Goal: Task Accomplishment & Management: Manage account settings

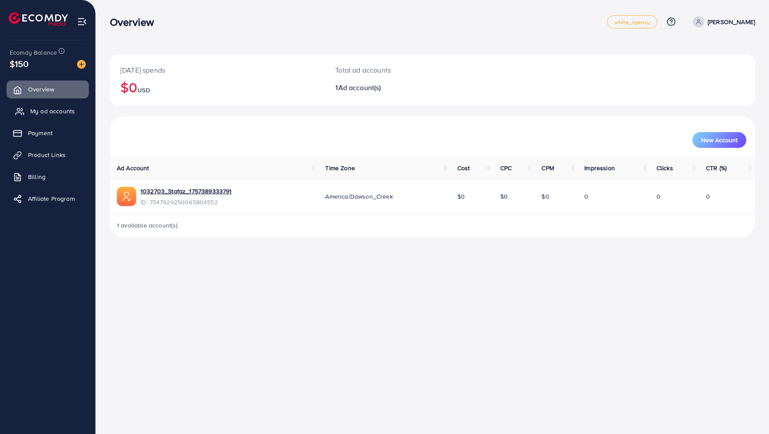
click at [60, 112] on span "My ad accounts" at bounding box center [52, 111] width 45 height 9
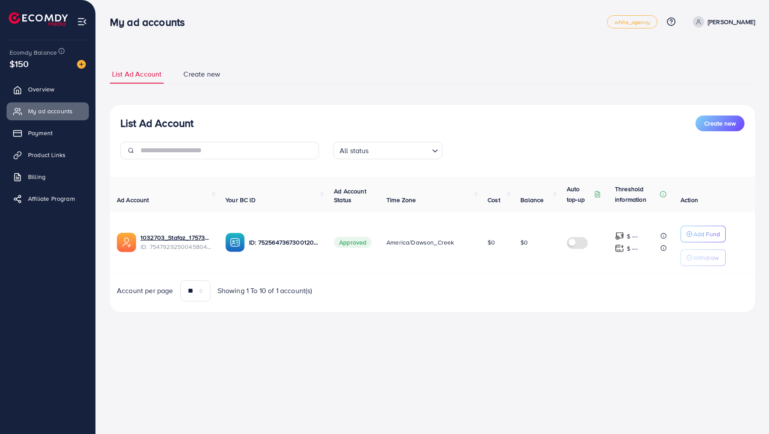
click at [216, 166] on div at bounding box center [219, 154] width 213 height 24
click at [572, 93] on div "List Ad Account Create new List Ad Account Create new All status Loading... Ad …" at bounding box center [432, 188] width 645 height 247
click at [700, 236] on p "Add Fund" at bounding box center [706, 234] width 27 height 10
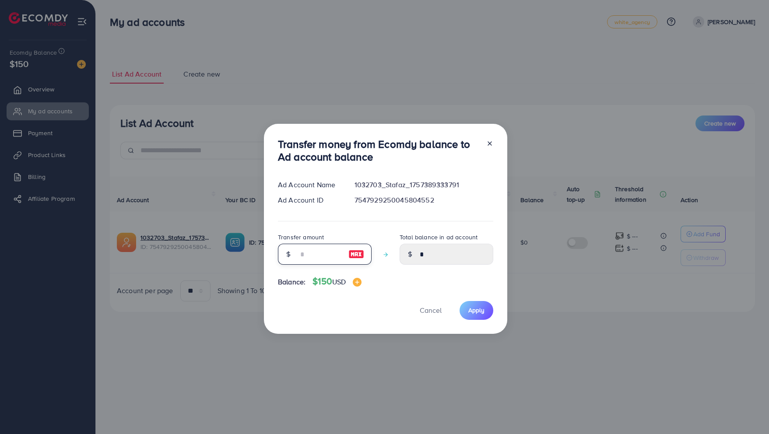
click at [307, 251] on input "number" at bounding box center [320, 254] width 44 height 21
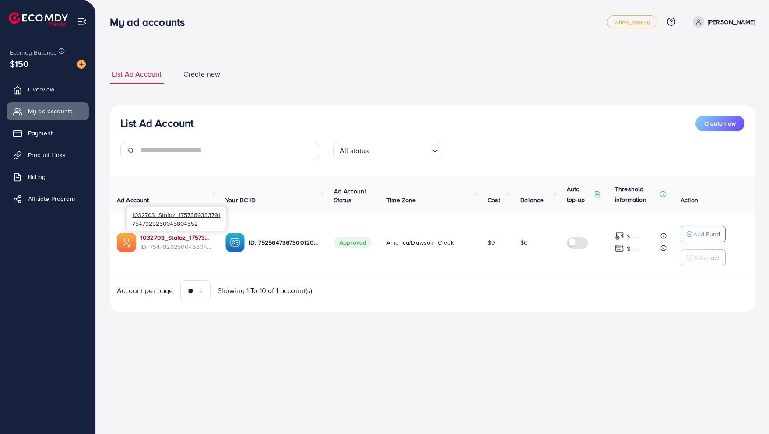
click at [169, 239] on link "1032703_Stafaz_1757389333791" at bounding box center [175, 237] width 71 height 9
click at [38, 89] on span "Overview" at bounding box center [43, 89] width 26 height 9
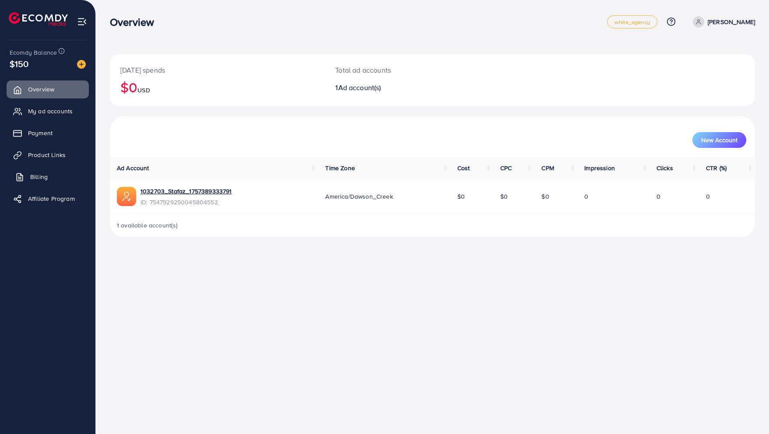
click at [42, 173] on span "Billing" at bounding box center [38, 176] width 17 height 9
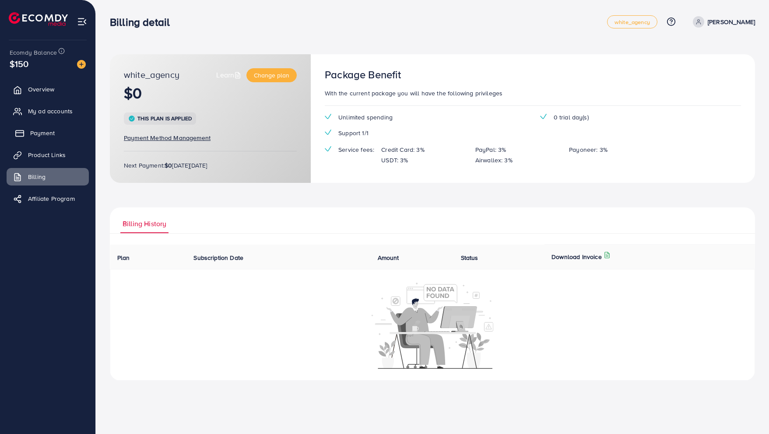
click at [42, 137] on span "Payment" at bounding box center [42, 133] width 24 height 9
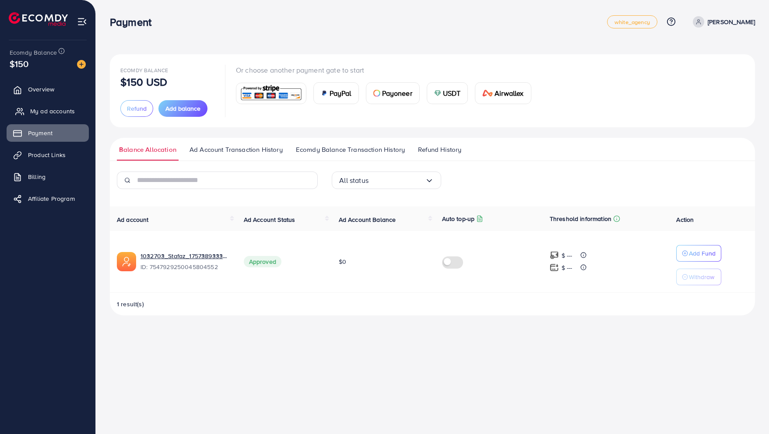
click at [46, 107] on span "My ad accounts" at bounding box center [52, 111] width 45 height 9
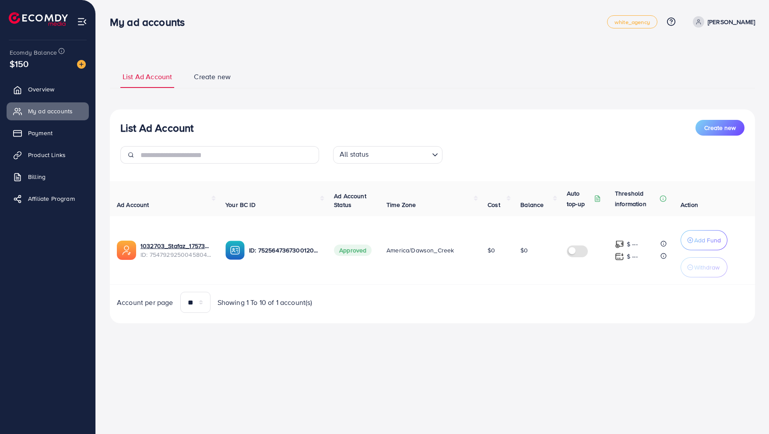
click at [618, 243] on img at bounding box center [619, 244] width 9 height 9
click at [703, 241] on p "Add Fund" at bounding box center [707, 240] width 27 height 10
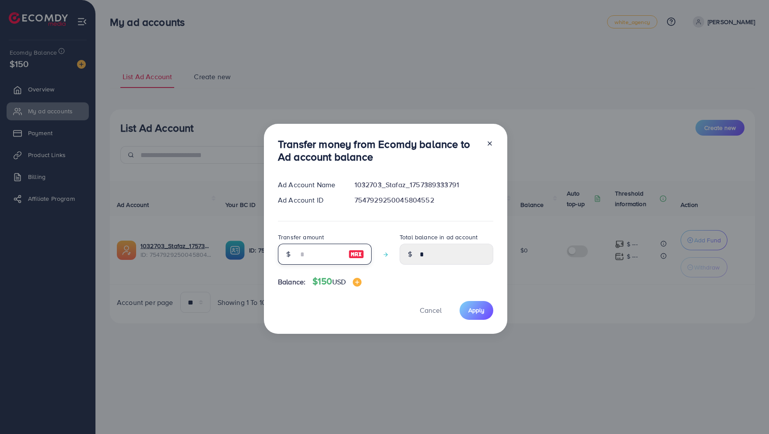
click at [318, 255] on input "number" at bounding box center [320, 254] width 44 height 21
type input "*"
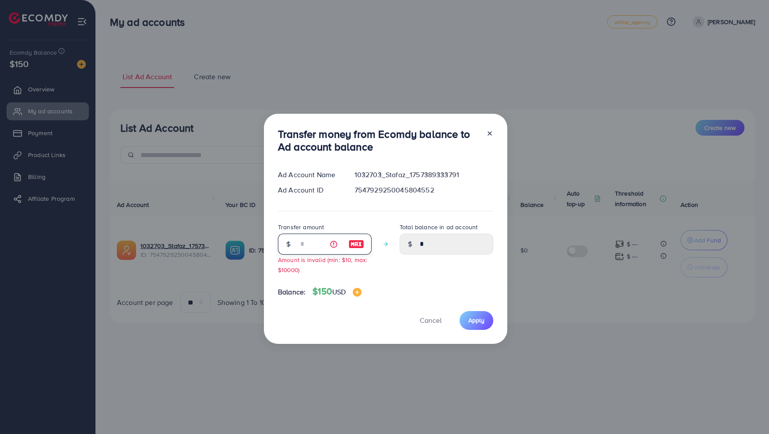
type input "****"
type input "**"
type input "*****"
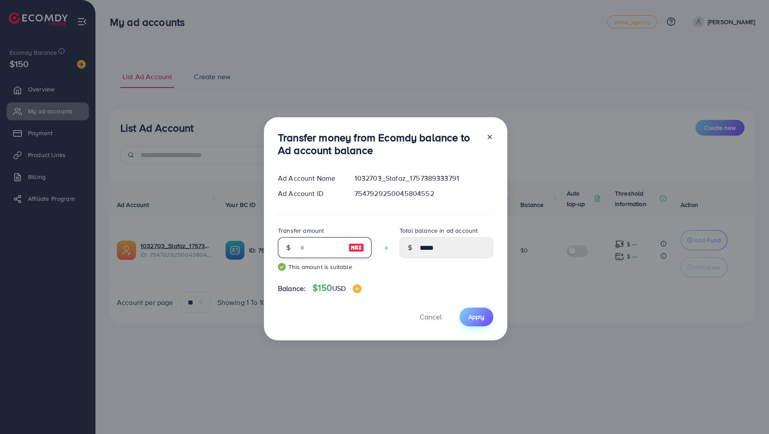
type input "**"
click at [469, 322] on button "Apply" at bounding box center [476, 317] width 34 height 19
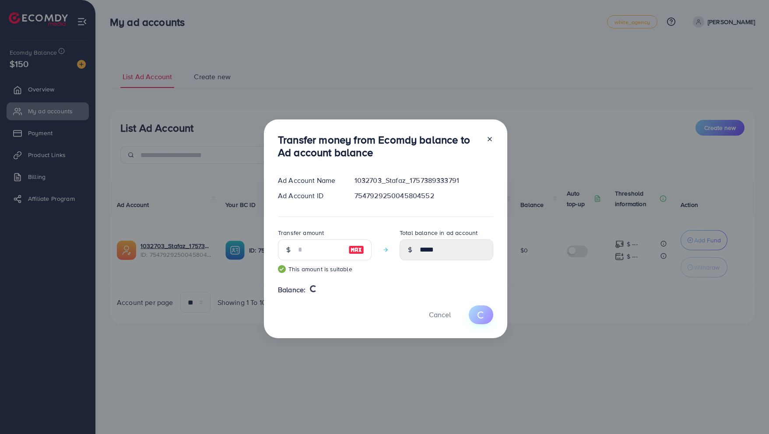
type input "*"
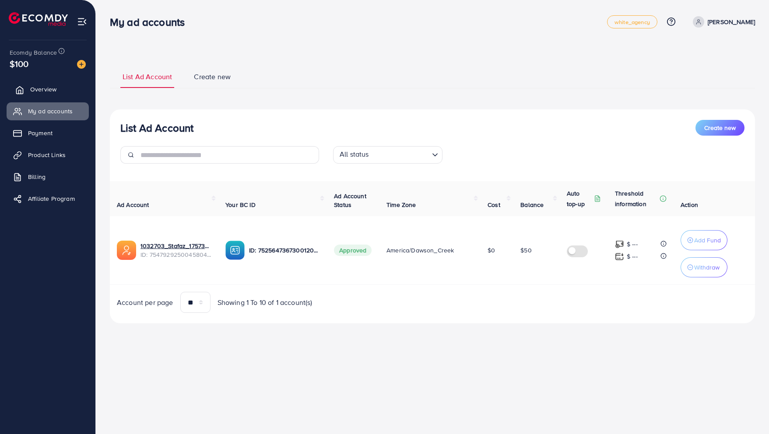
click at [39, 91] on span "Overview" at bounding box center [43, 89] width 26 height 9
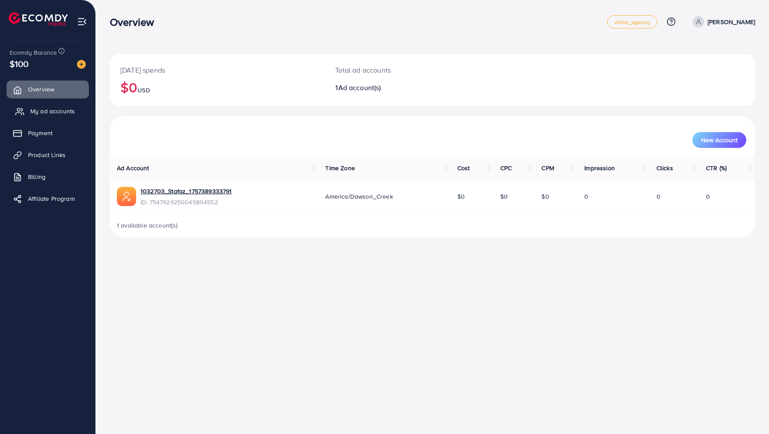
click at [43, 107] on span "My ad accounts" at bounding box center [52, 111] width 45 height 9
